Goal: Navigation & Orientation: Find specific page/section

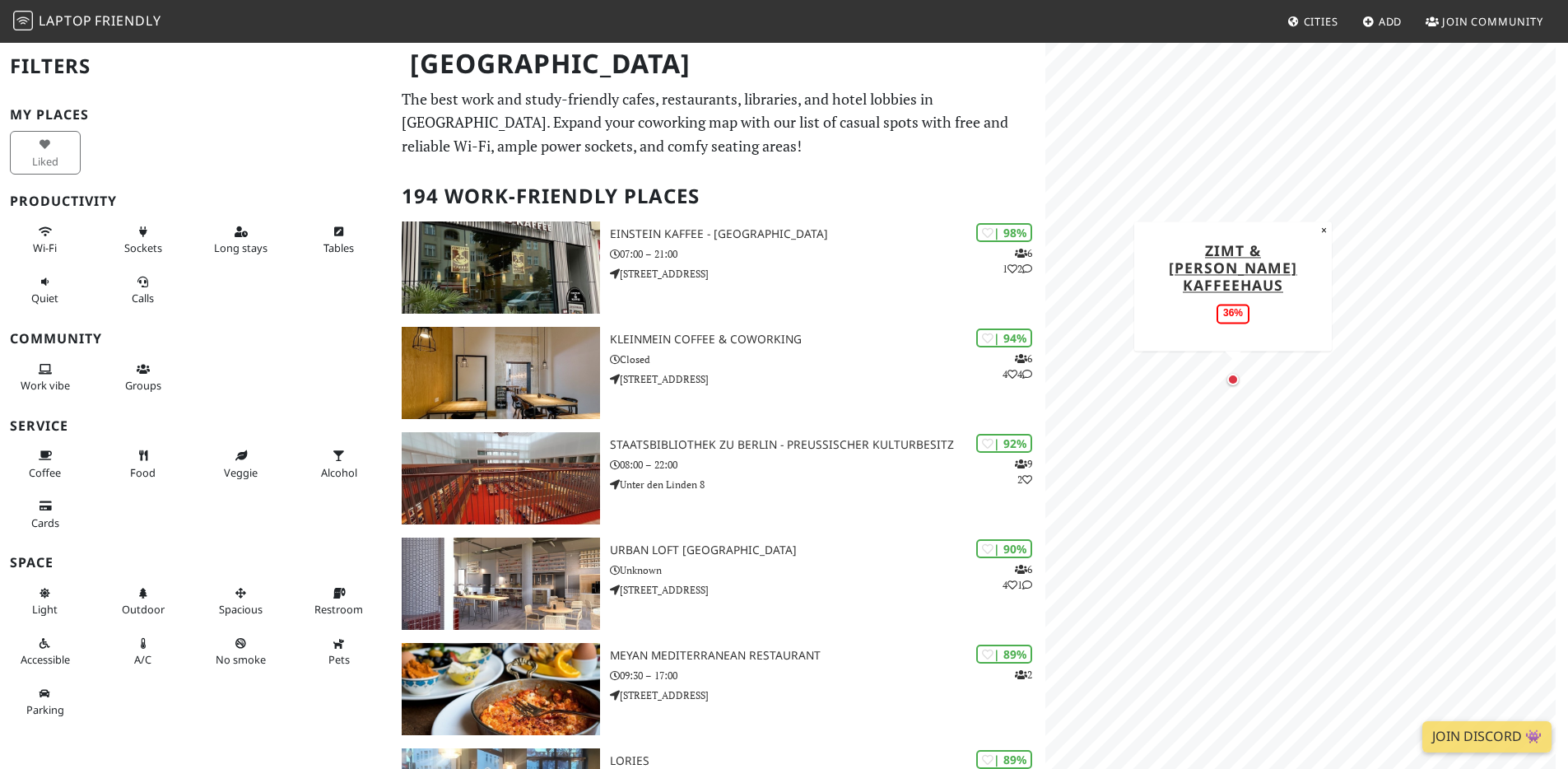
click at [1234, 380] on div "Map marker" at bounding box center [1233, 379] width 11 height 11
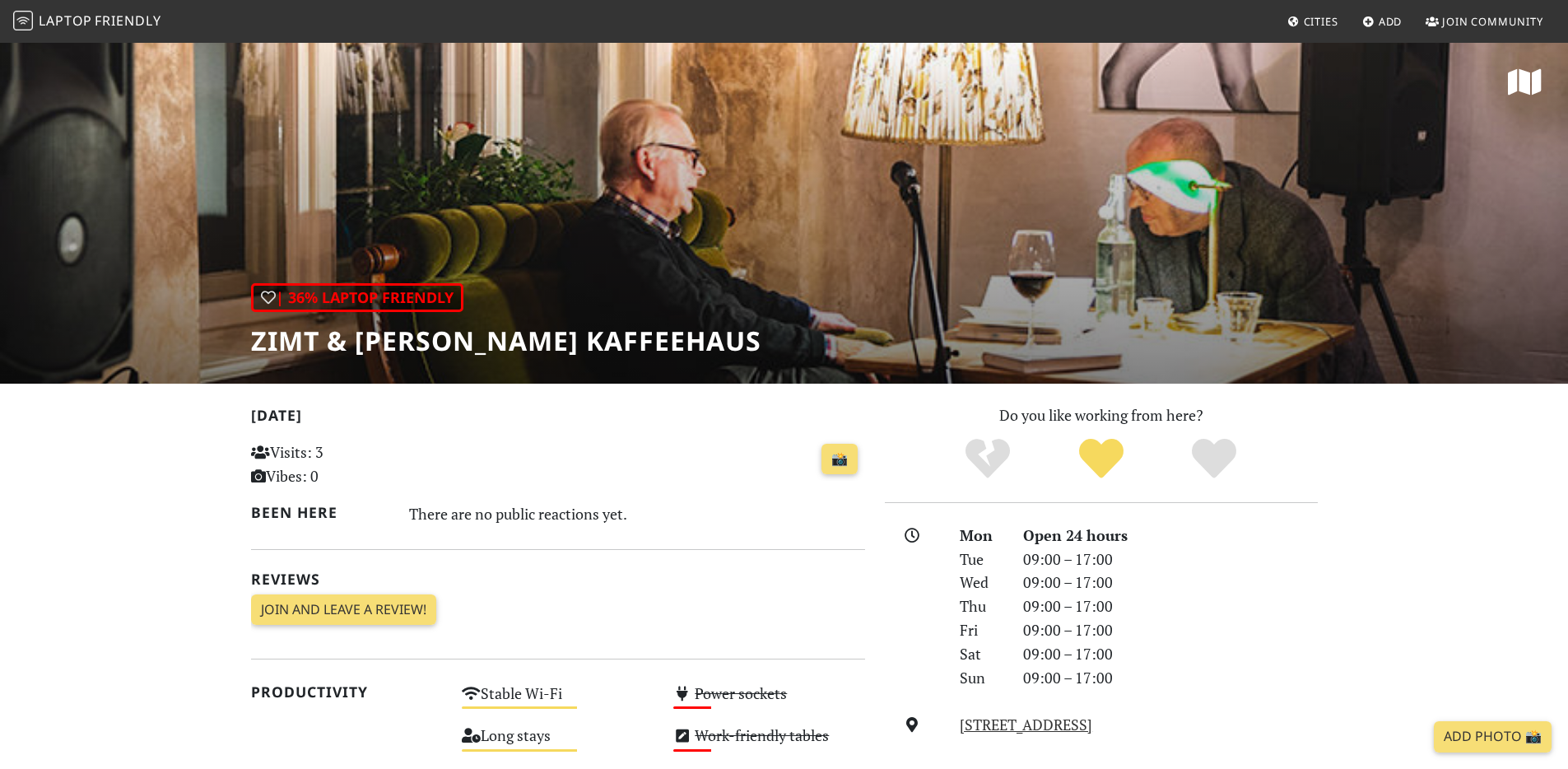
scroll to position [307, 0]
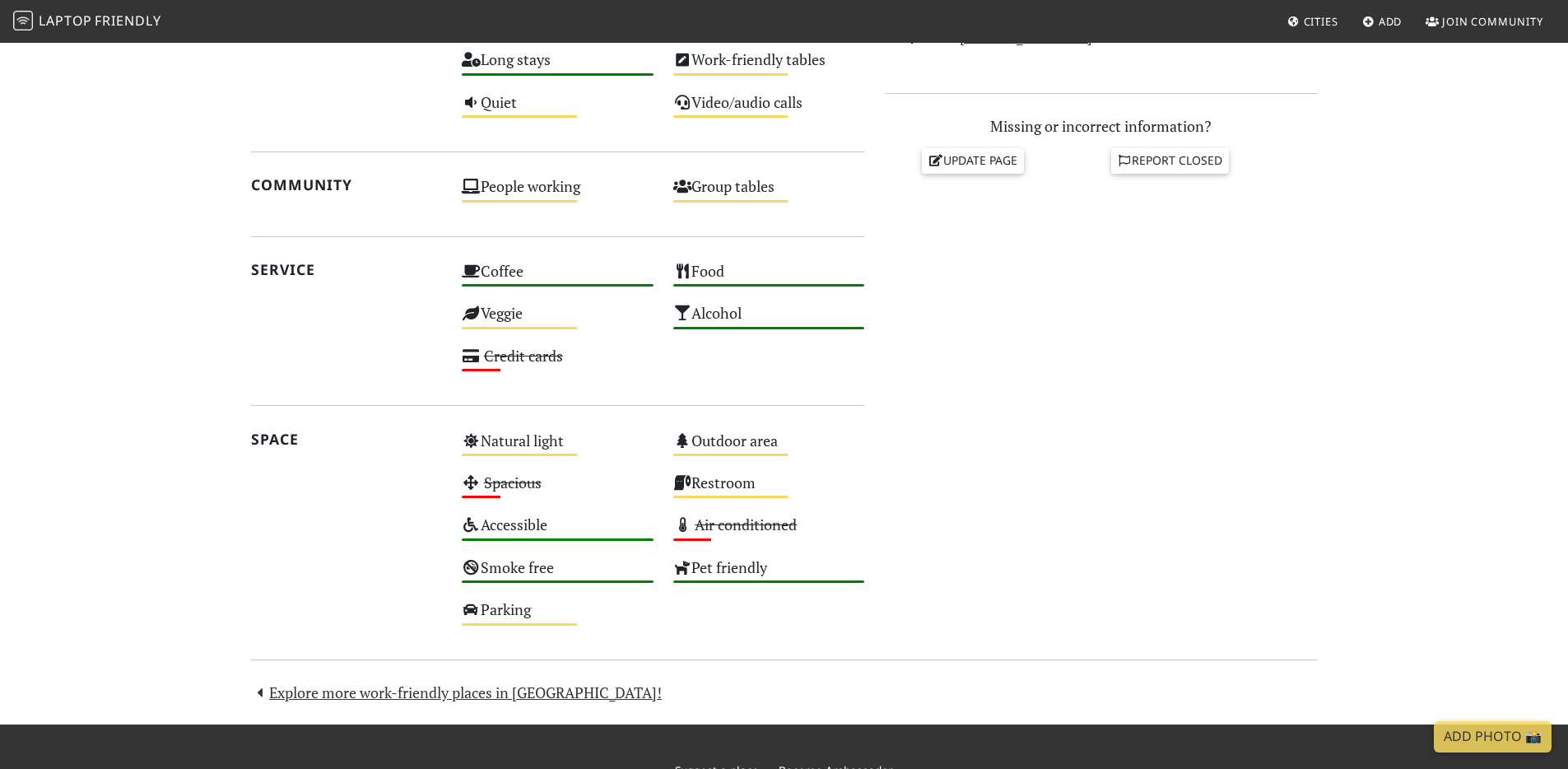
scroll to position [799, 0]
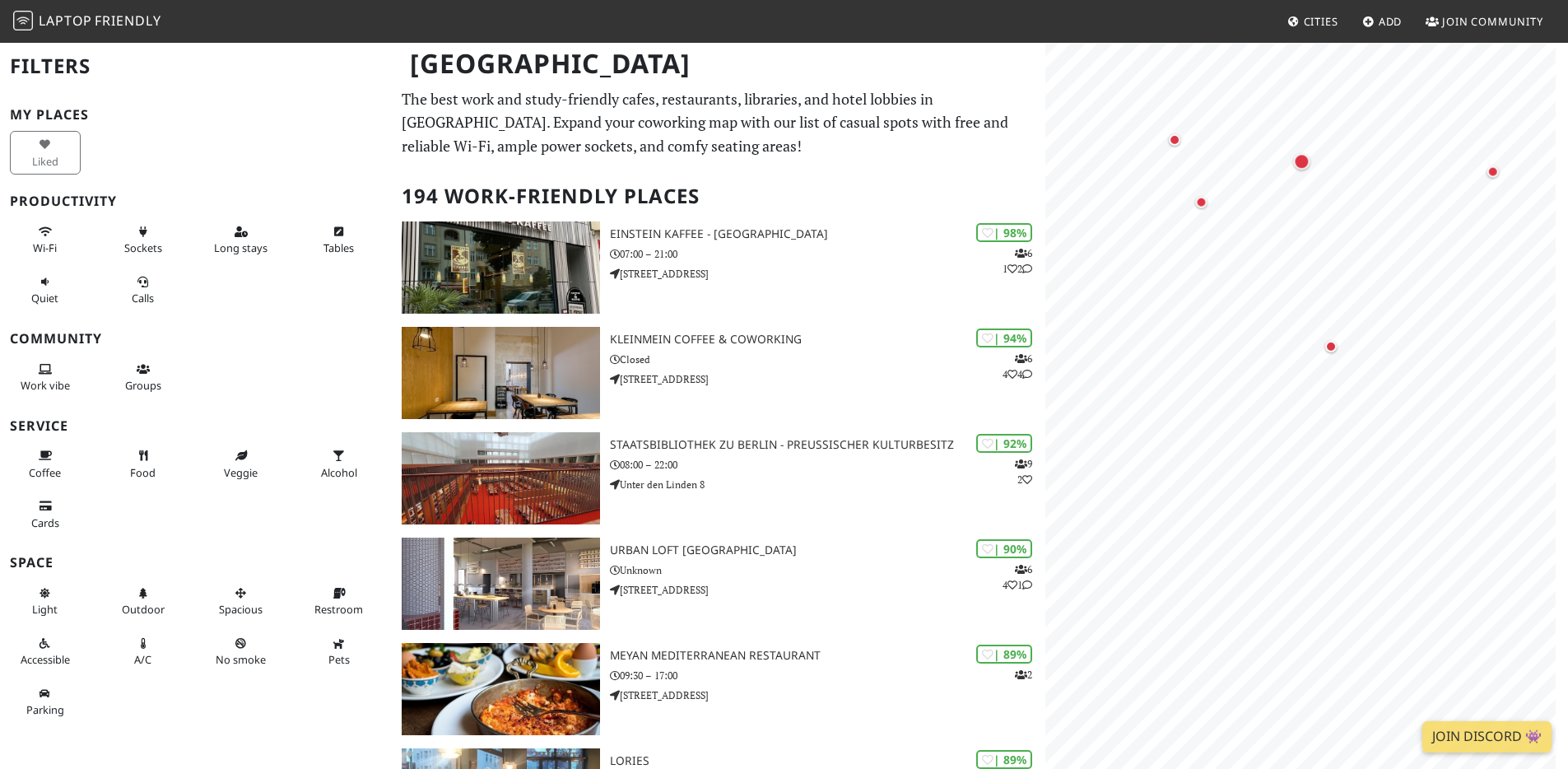
click at [1567, 393] on html "Laptop Friendly Cities Add Join Community Berlin Filters My Places Liked Produc…" at bounding box center [784, 384] width 1568 height 769
click at [1307, 160] on div "Map marker" at bounding box center [1301, 161] width 17 height 17
